Goal: Task Accomplishment & Management: Manage account settings

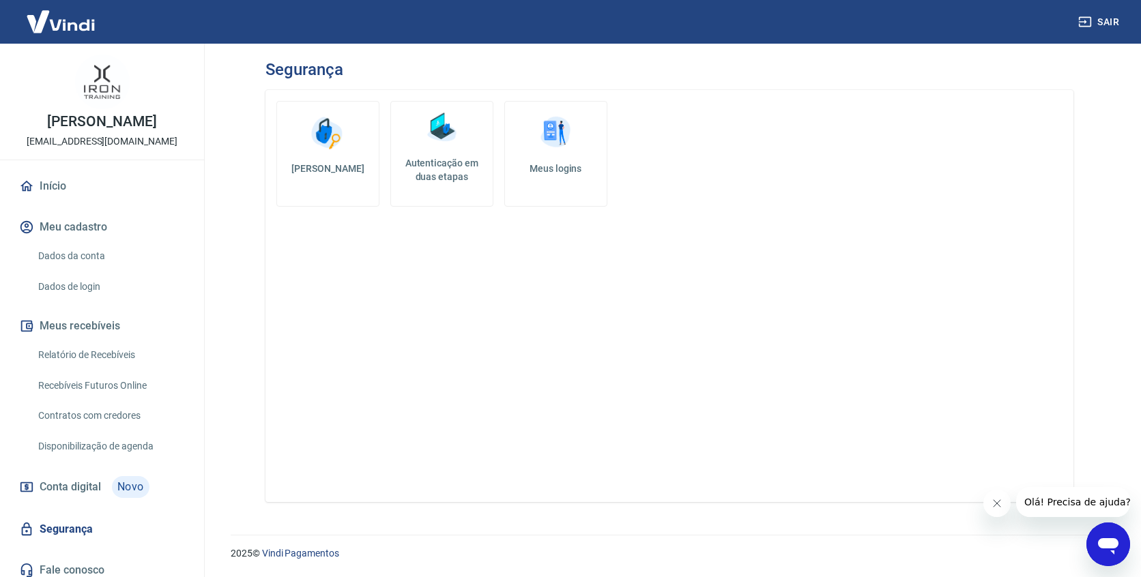
click at [59, 26] on img at bounding box center [60, 22] width 89 height 42
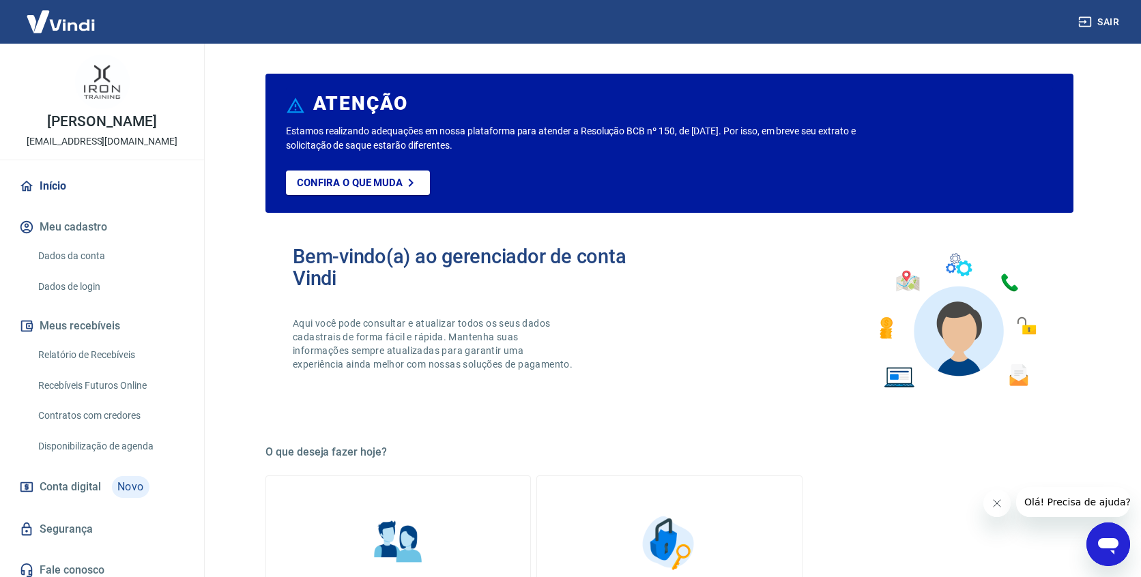
click at [68, 20] on img at bounding box center [60, 22] width 89 height 42
click at [72, 26] on img at bounding box center [60, 22] width 89 height 42
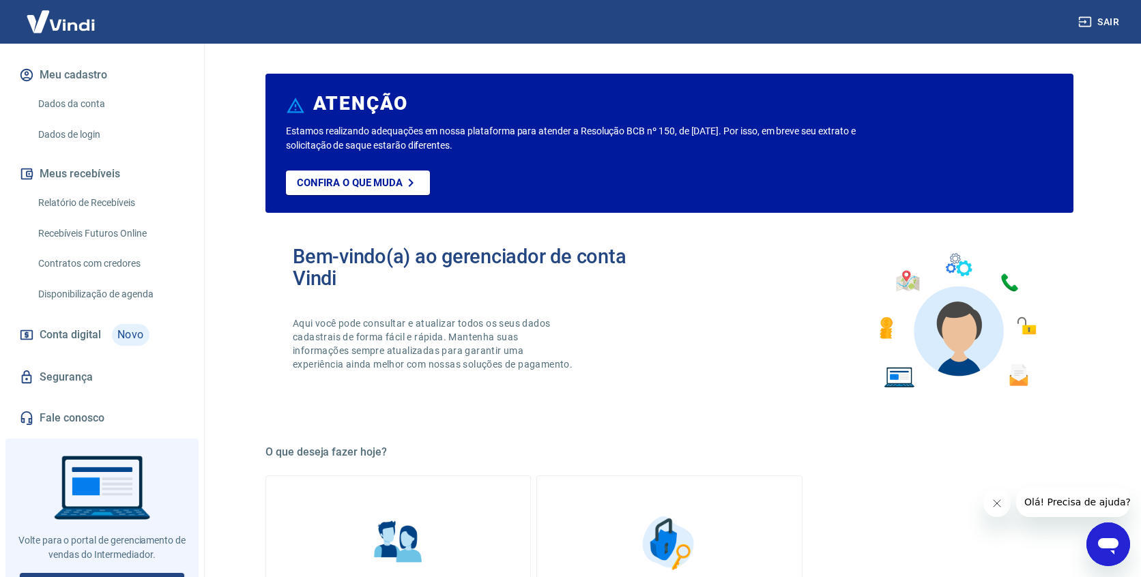
scroll to position [178, 0]
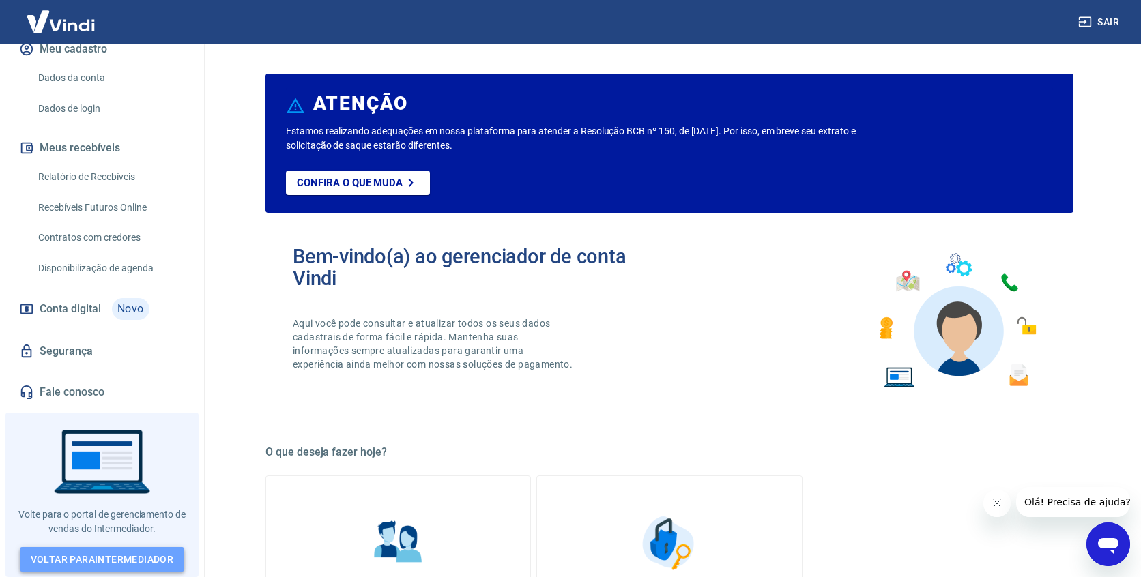
click at [127, 559] on link "Voltar para Intermediador" at bounding box center [102, 559] width 165 height 25
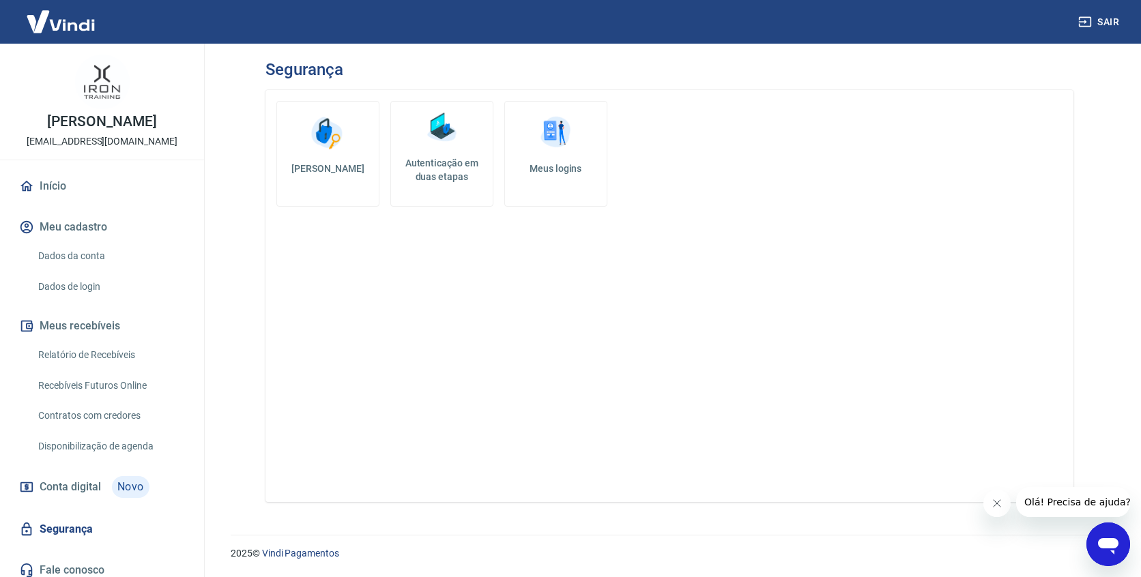
click at [451, 136] on img at bounding box center [441, 127] width 41 height 41
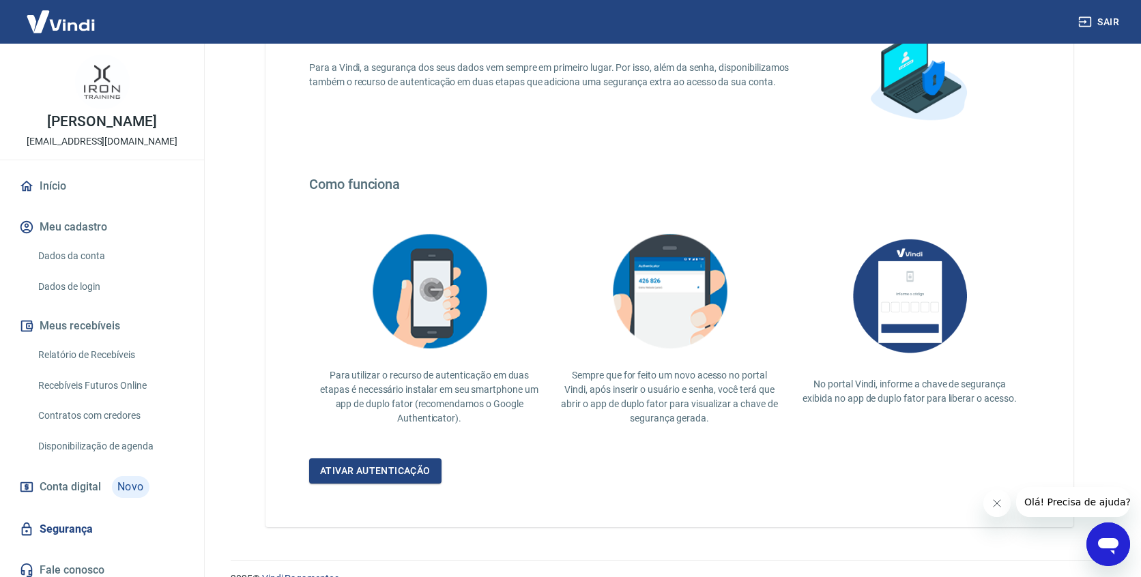
scroll to position [162, 0]
